Goal: Use online tool/utility: Utilize a website feature to perform a specific function

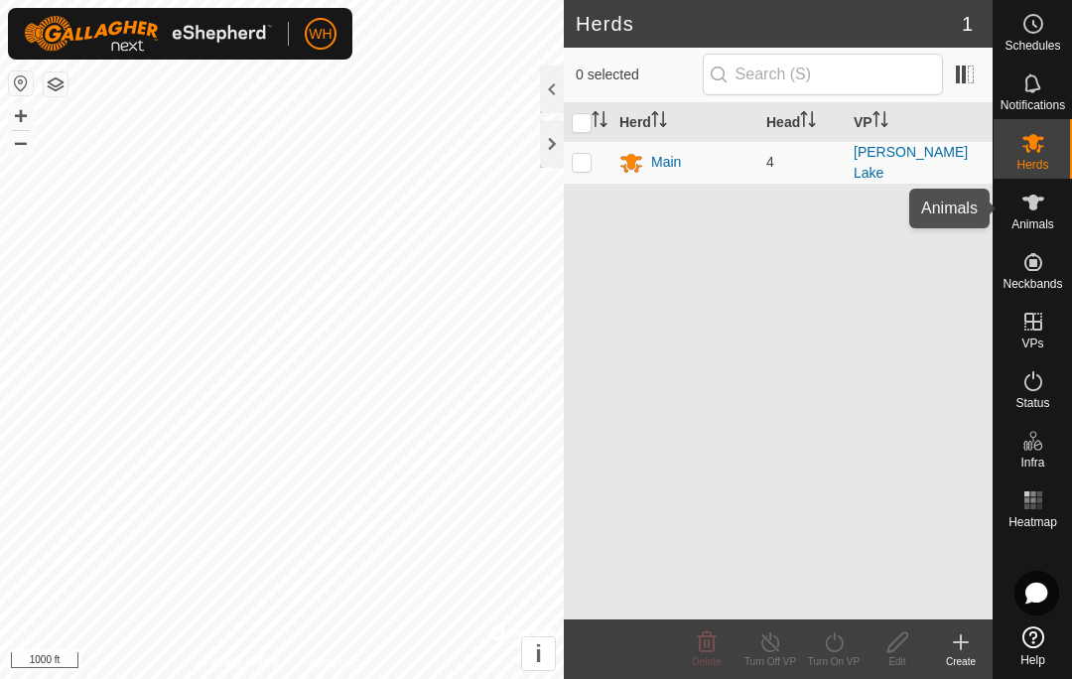
click at [1029, 228] on span "Animals" at bounding box center [1033, 224] width 43 height 12
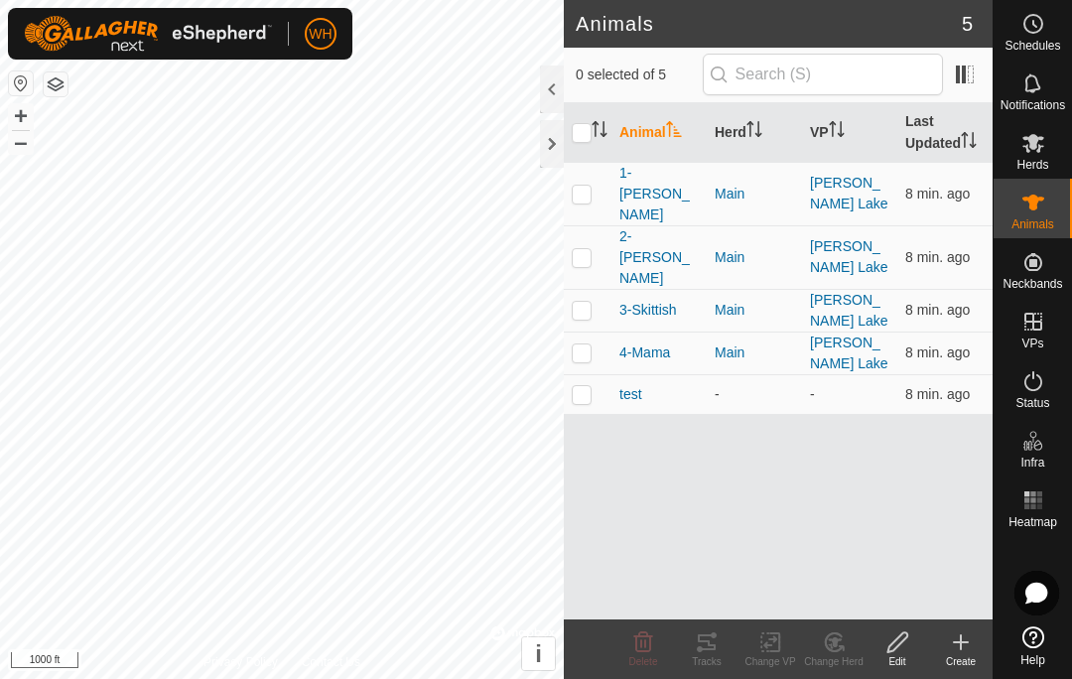
click at [580, 192] on td at bounding box center [588, 194] width 48 height 64
checkbox input "true"
click at [713, 663] on div "Tracks" at bounding box center [707, 661] width 64 height 15
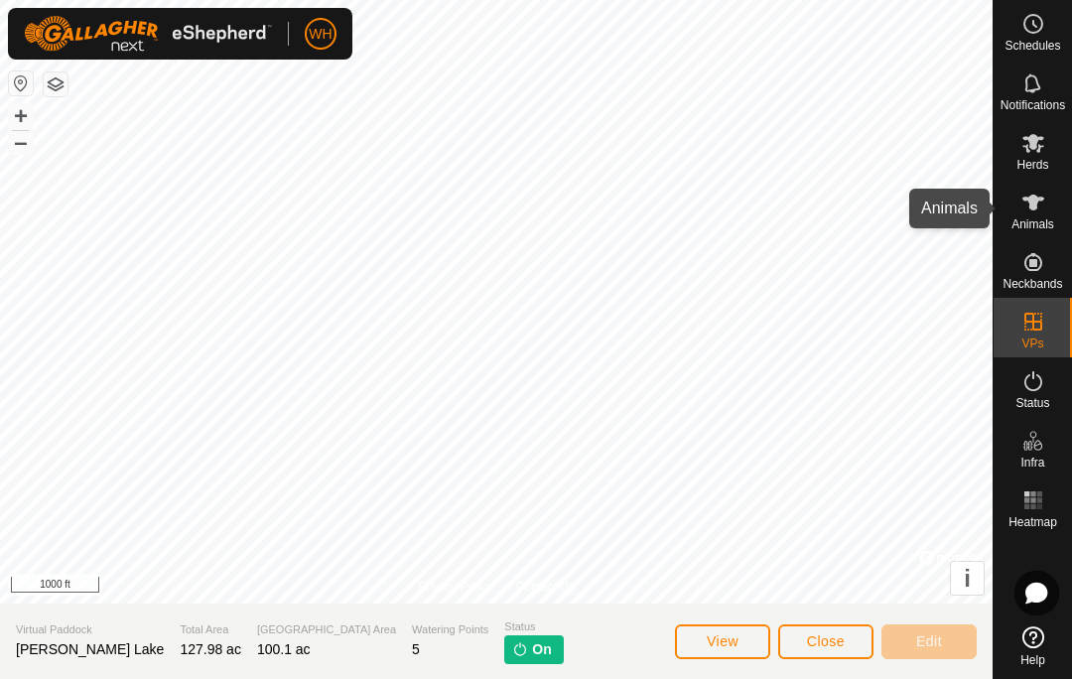
click at [1044, 222] on span "Animals" at bounding box center [1033, 224] width 43 height 12
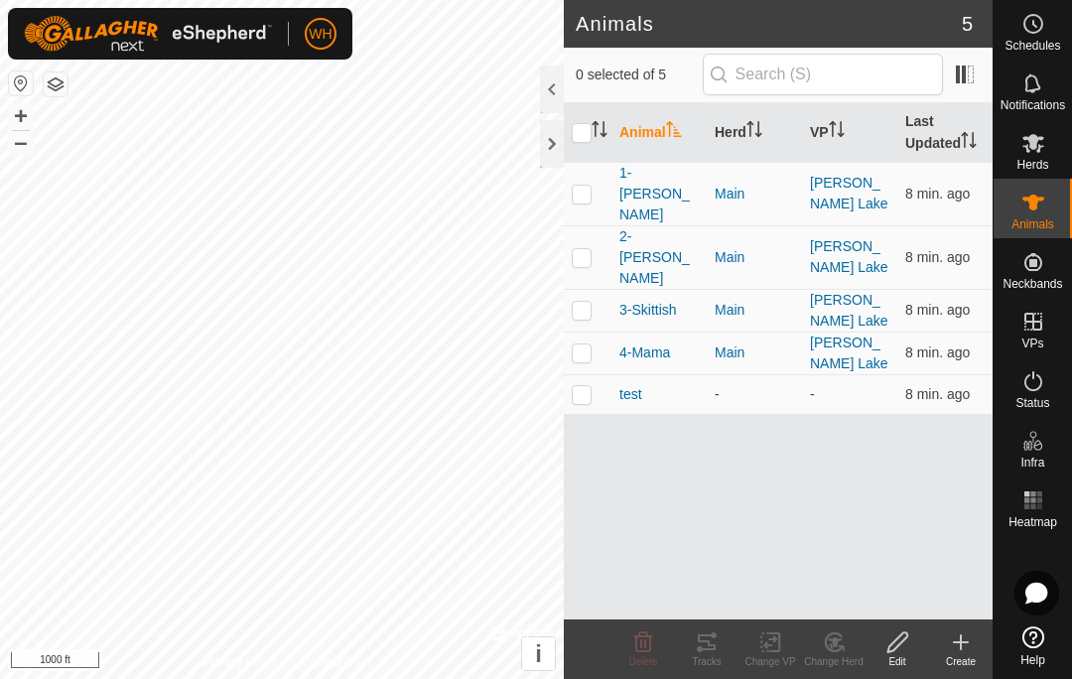
click at [584, 186] on p-checkbox at bounding box center [582, 194] width 20 height 16
click at [715, 661] on div "Tracks" at bounding box center [707, 661] width 64 height 15
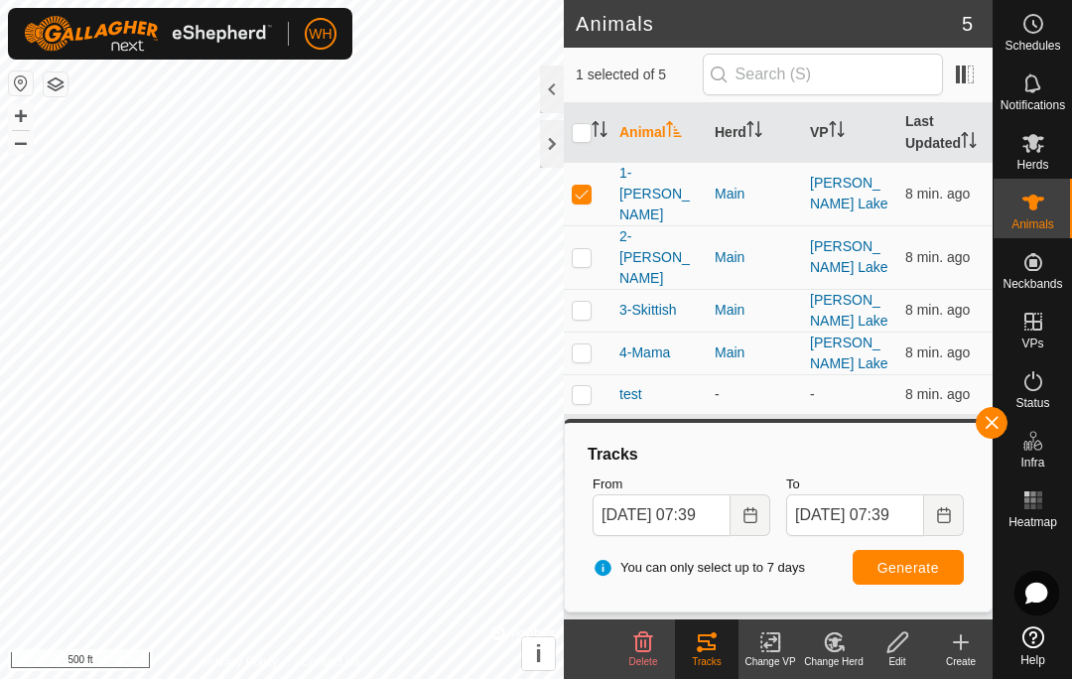
click at [582, 186] on p-checkbox at bounding box center [582, 194] width 20 height 16
checkbox input "false"
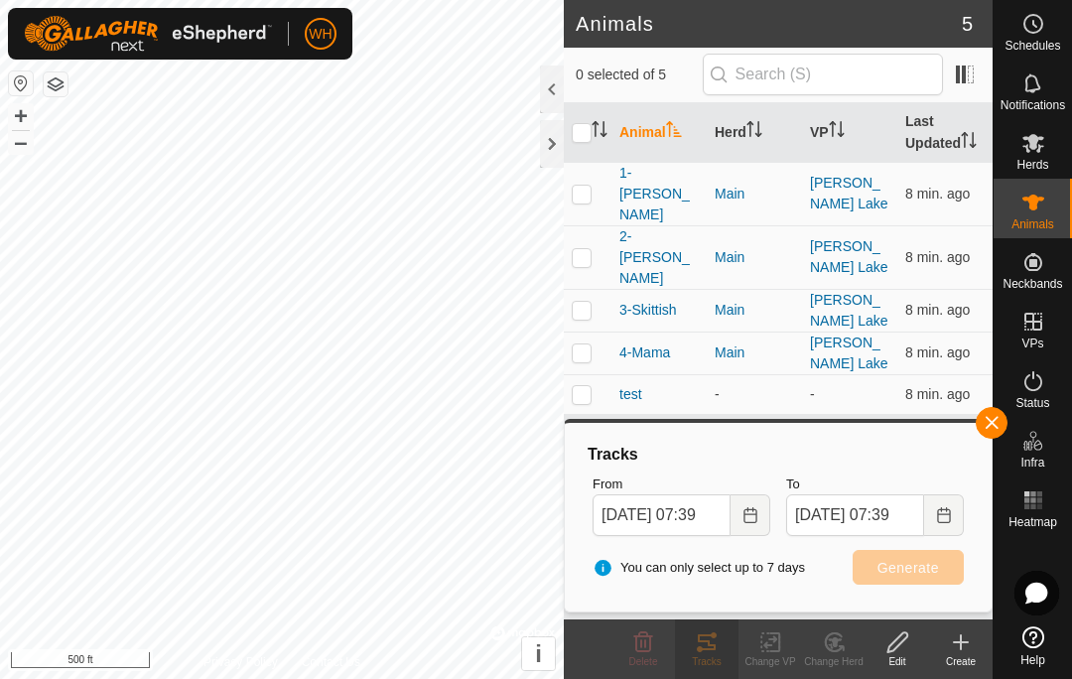
click at [589, 249] on p-checkbox at bounding box center [582, 257] width 20 height 16
checkbox input "true"
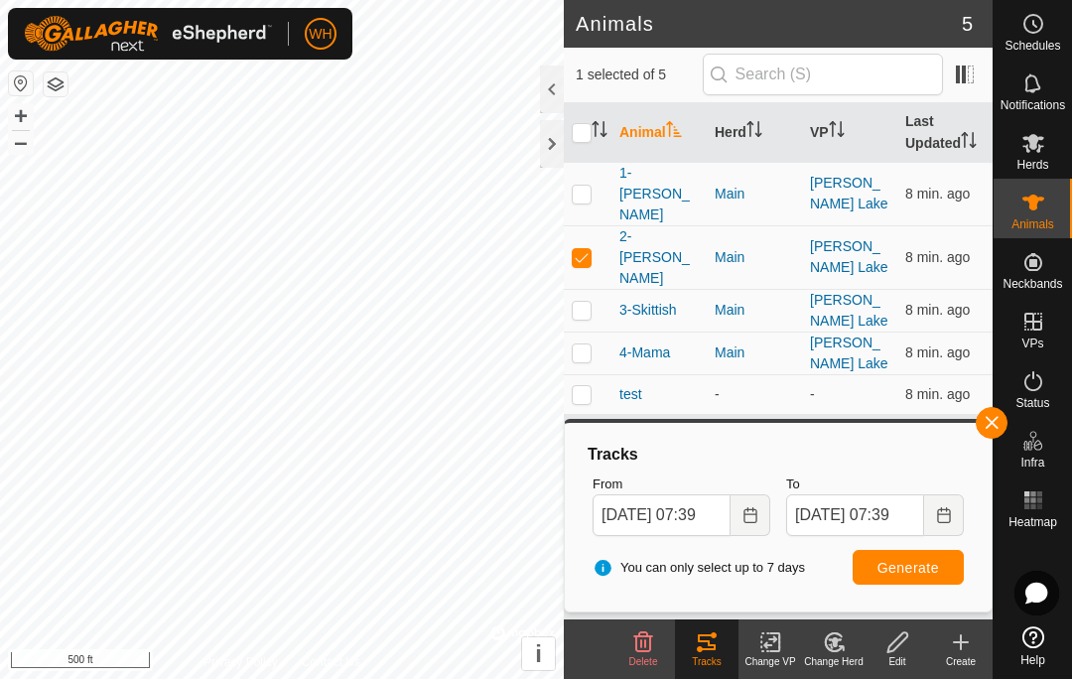
click at [896, 569] on span "Generate" at bounding box center [909, 568] width 62 height 16
click at [581, 302] on p-checkbox at bounding box center [582, 310] width 20 height 16
checkbox input "true"
click at [587, 345] on p-checkbox at bounding box center [582, 353] width 20 height 16
checkbox input "true"
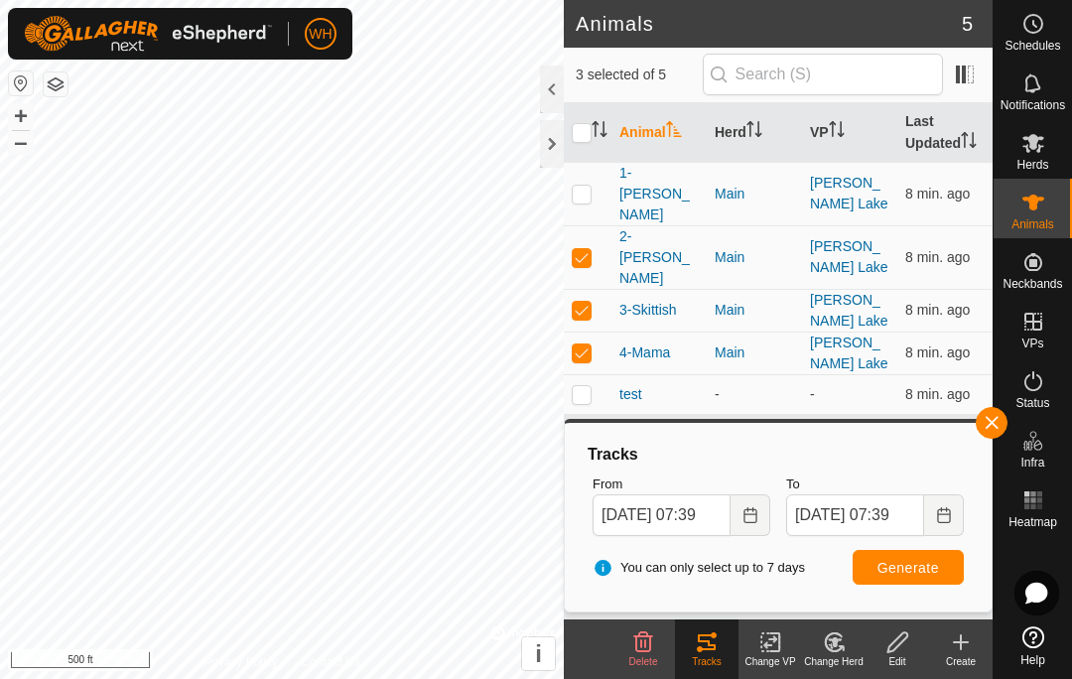
click at [928, 552] on button "Generate" at bounding box center [908, 567] width 111 height 35
click at [598, 182] on td at bounding box center [588, 194] width 48 height 64
checkbox input "true"
click at [907, 568] on span "Generate" at bounding box center [909, 568] width 62 height 16
click at [581, 302] on p-checkbox at bounding box center [582, 310] width 20 height 16
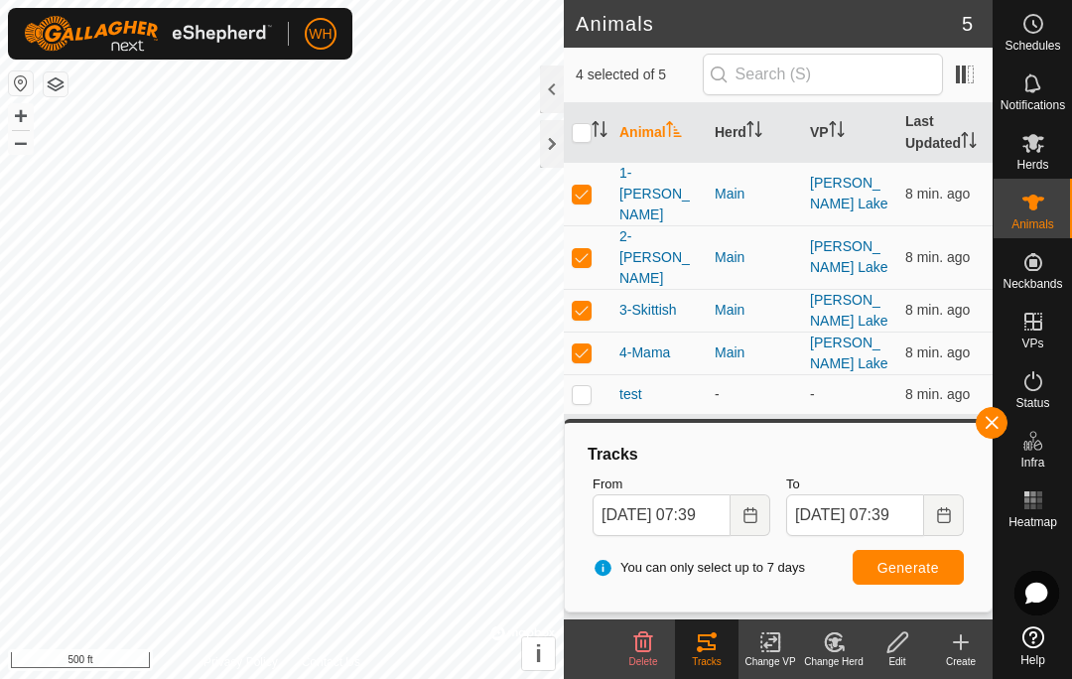
checkbox input "false"
click at [595, 225] on td at bounding box center [588, 257] width 48 height 64
click at [596, 225] on td at bounding box center [588, 257] width 48 height 64
checkbox input "false"
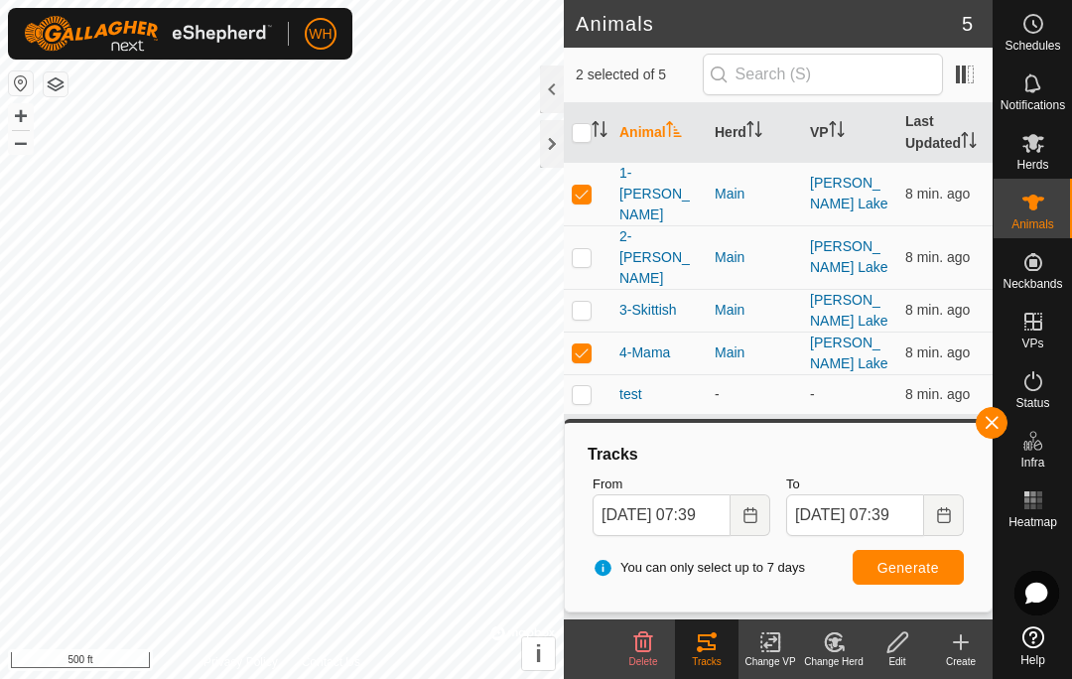
click at [584, 186] on p-checkbox at bounding box center [582, 194] width 20 height 16
checkbox input "false"
click at [903, 563] on span "Generate" at bounding box center [909, 568] width 62 height 16
click at [586, 345] on p-checkbox at bounding box center [582, 353] width 20 height 16
checkbox input "false"
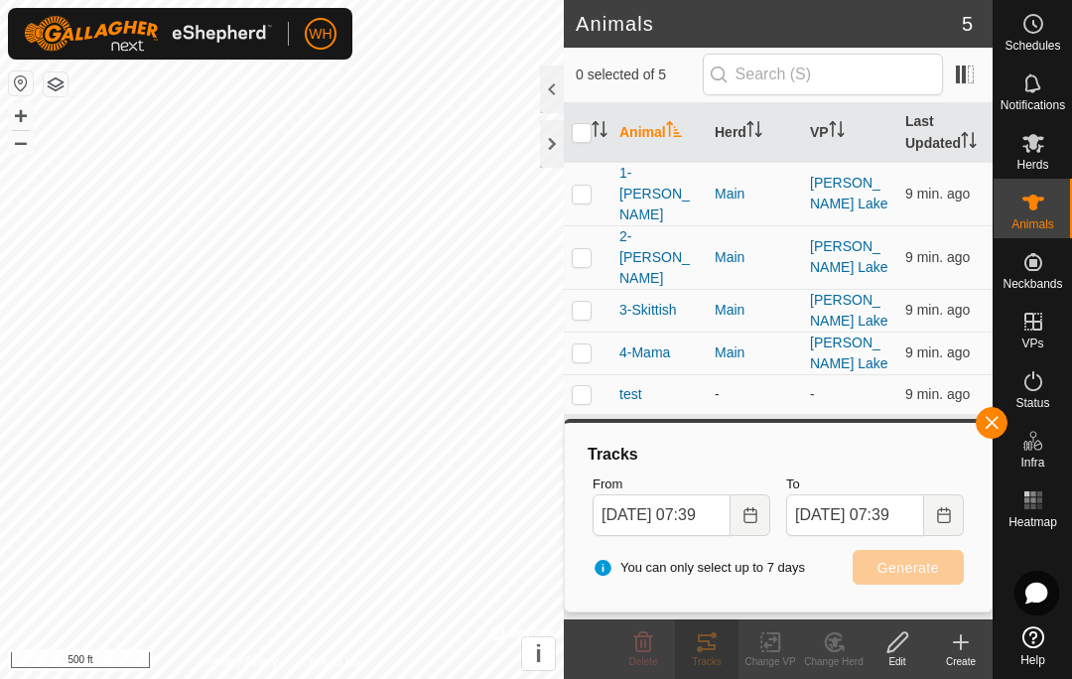
click at [585, 302] on p-checkbox at bounding box center [582, 310] width 20 height 16
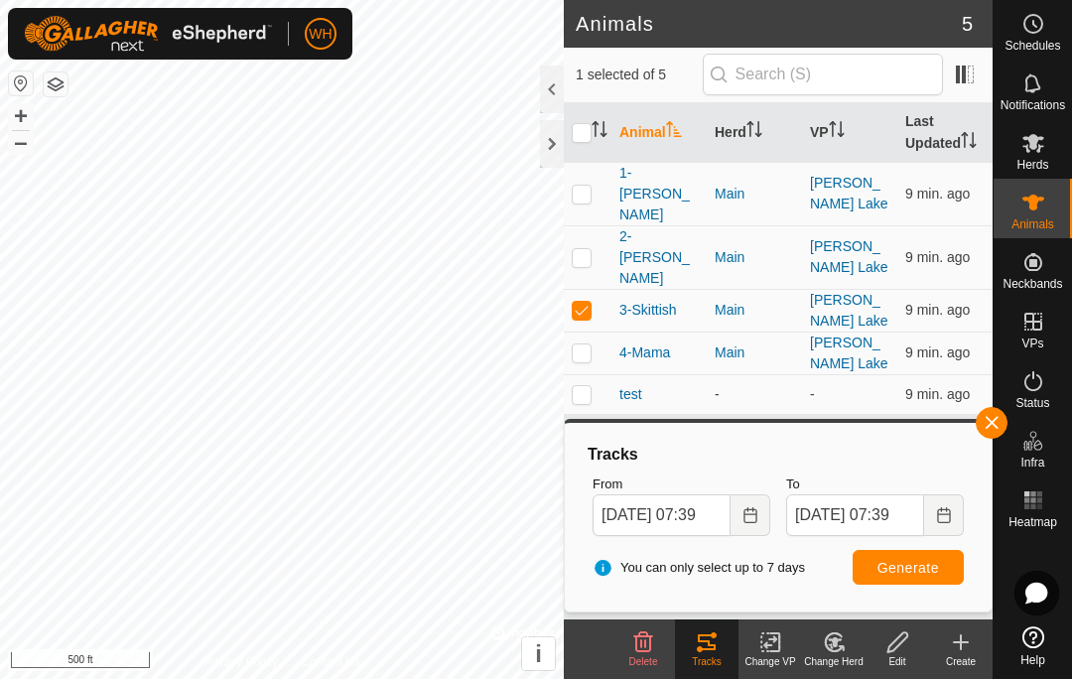
click at [907, 564] on span "Generate" at bounding box center [909, 568] width 62 height 16
click at [591, 302] on p-checkbox at bounding box center [582, 310] width 20 height 16
checkbox input "false"
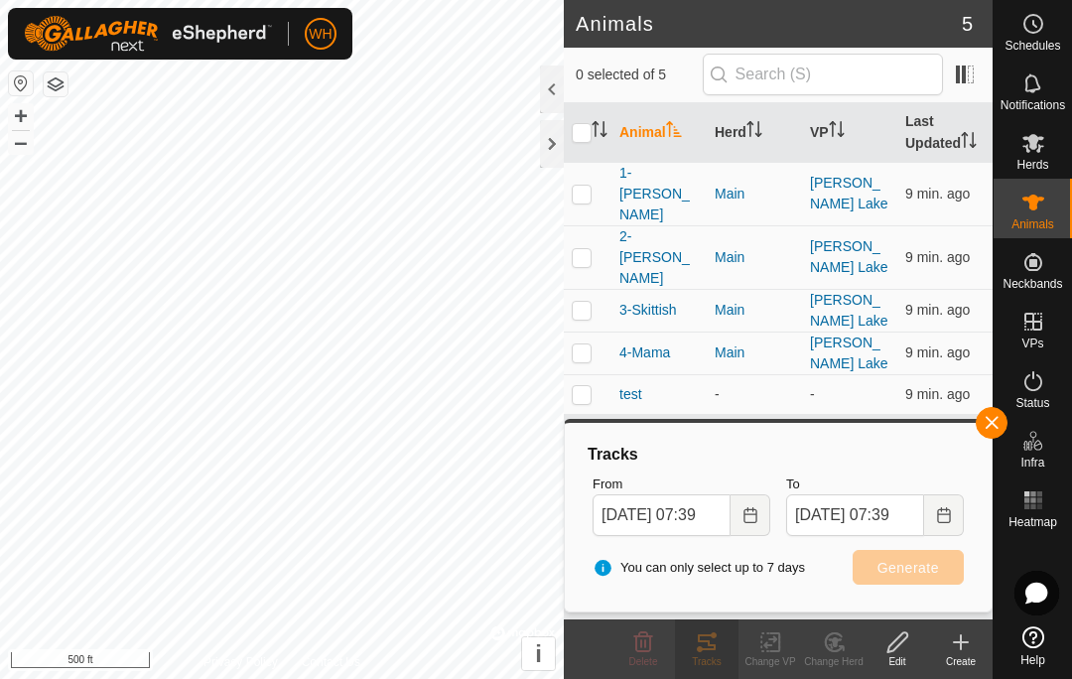
click at [582, 249] on p-checkbox at bounding box center [582, 257] width 20 height 16
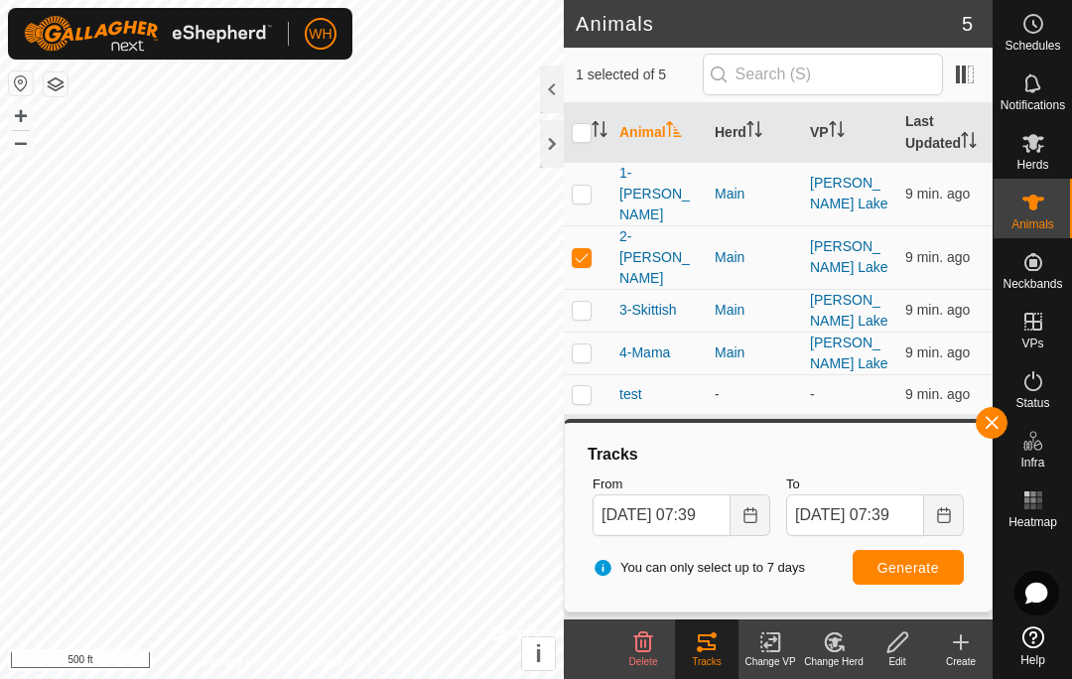
click at [921, 560] on span "Generate" at bounding box center [909, 568] width 62 height 16
click at [581, 249] on p-checkbox at bounding box center [582, 257] width 20 height 16
checkbox input "false"
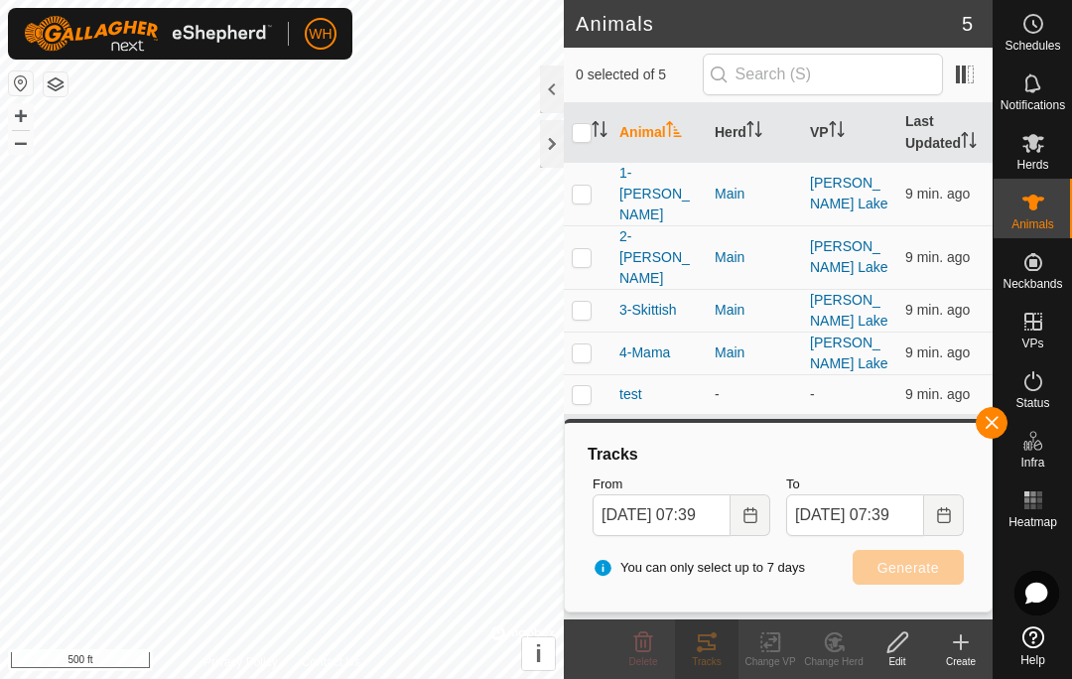
click at [583, 186] on p-checkbox at bounding box center [582, 194] width 20 height 16
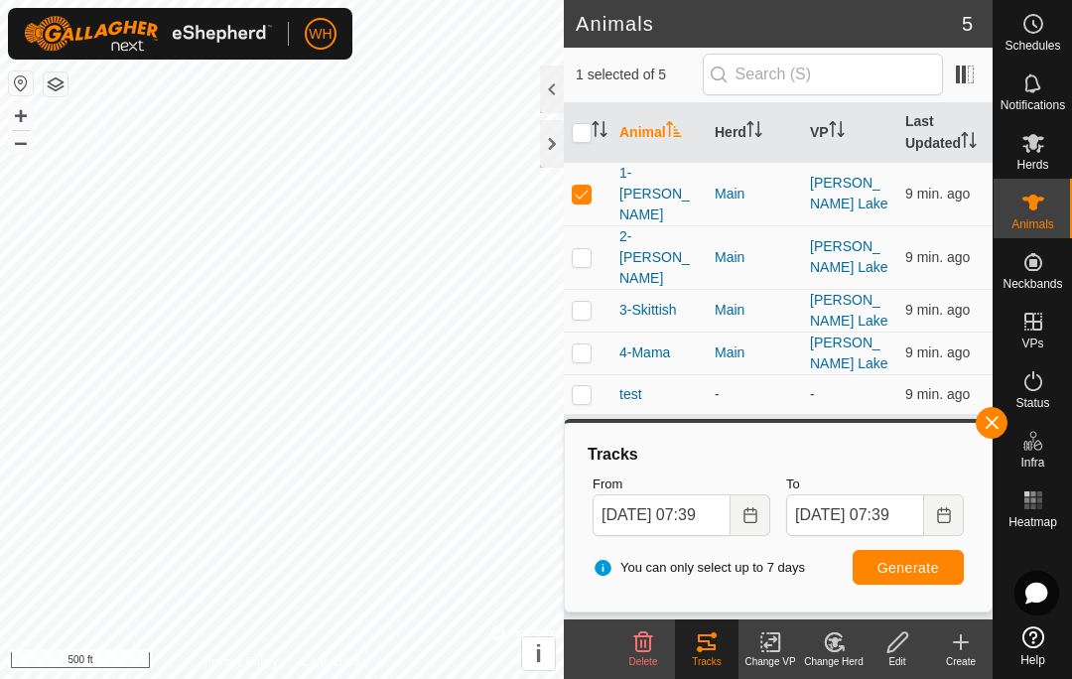
click at [916, 560] on span "Generate" at bounding box center [909, 568] width 62 height 16
click at [575, 186] on p-checkbox at bounding box center [582, 194] width 20 height 16
checkbox input "false"
